Goal: Navigation & Orientation: Go to known website

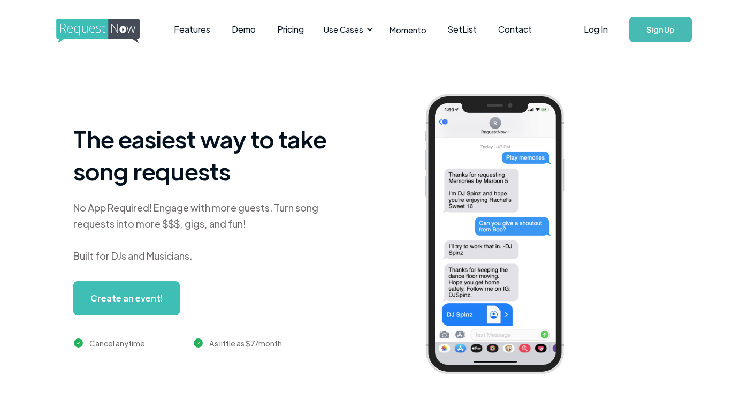
click at [605, 28] on link "Log In" at bounding box center [596, 29] width 46 height 37
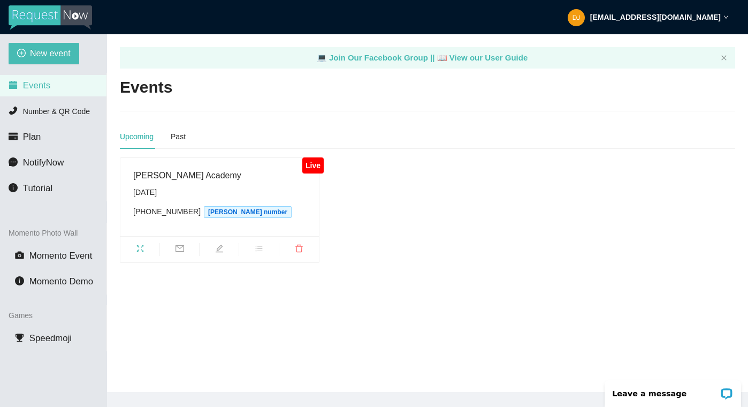
click at [143, 245] on icon "fullscreen" at bounding box center [140, 248] width 9 height 9
